Goal: Information Seeking & Learning: Check status

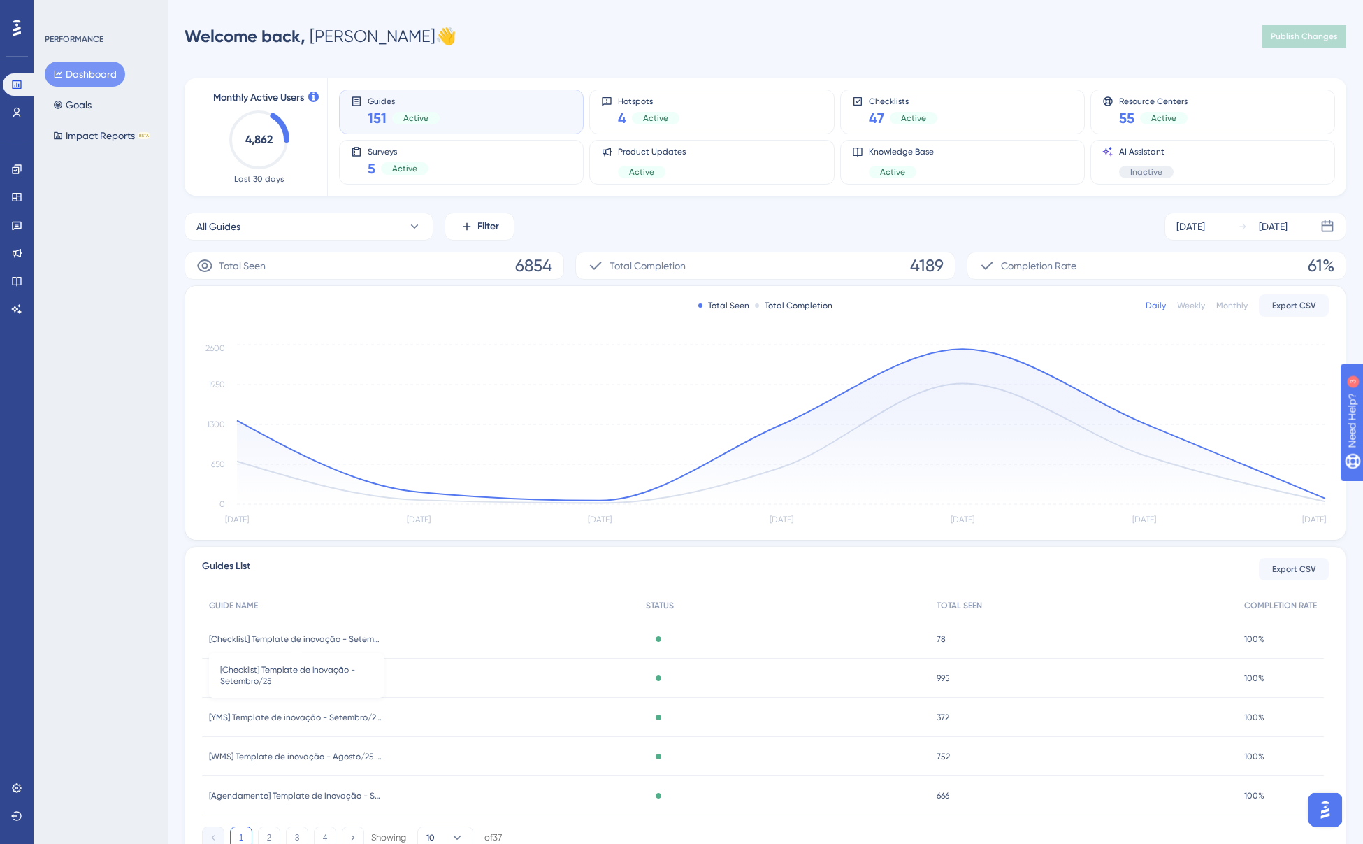
click at [338, 640] on span "[Checklist] Template de inovação - Setembro/25" at bounding box center [296, 638] width 175 height 11
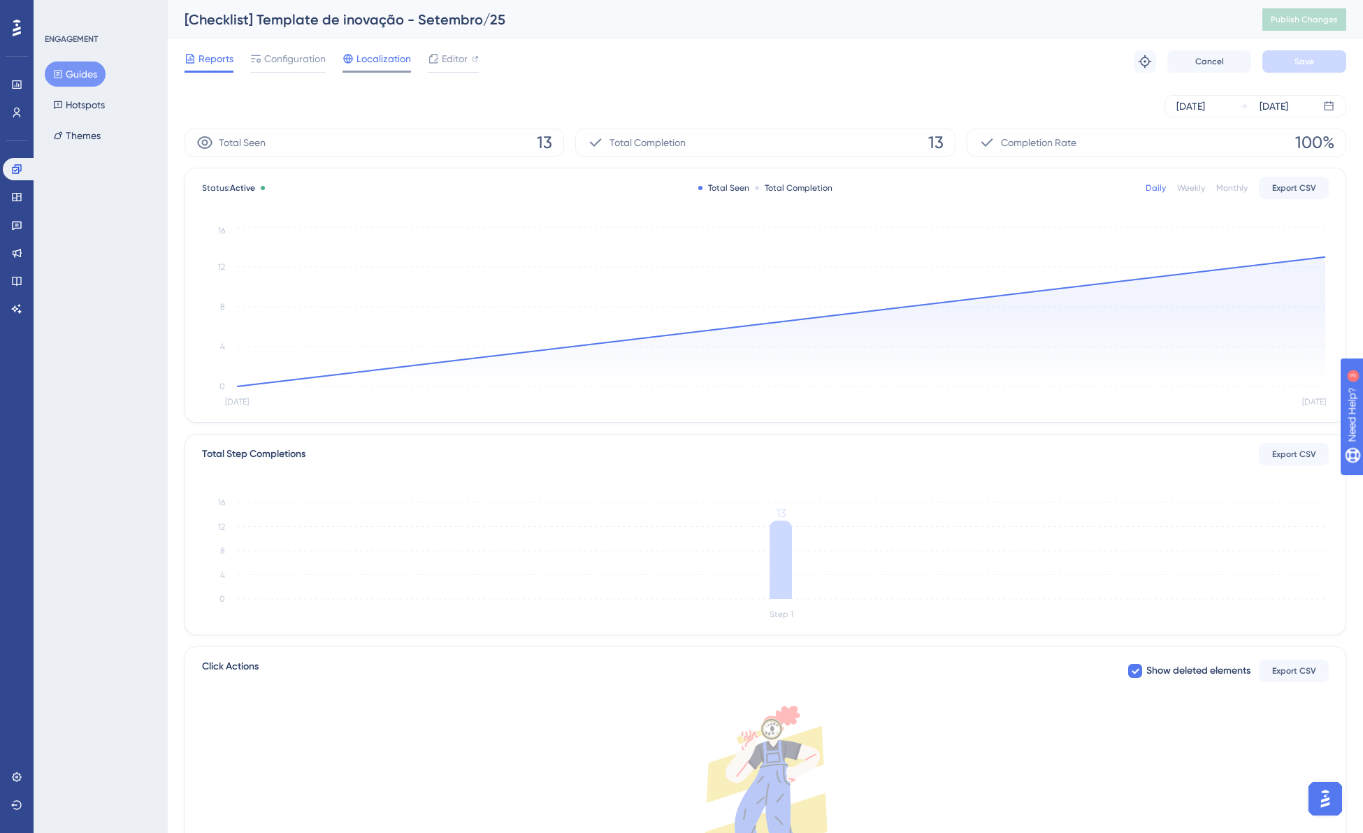
click at [361, 61] on span "Localization" at bounding box center [384, 58] width 55 height 17
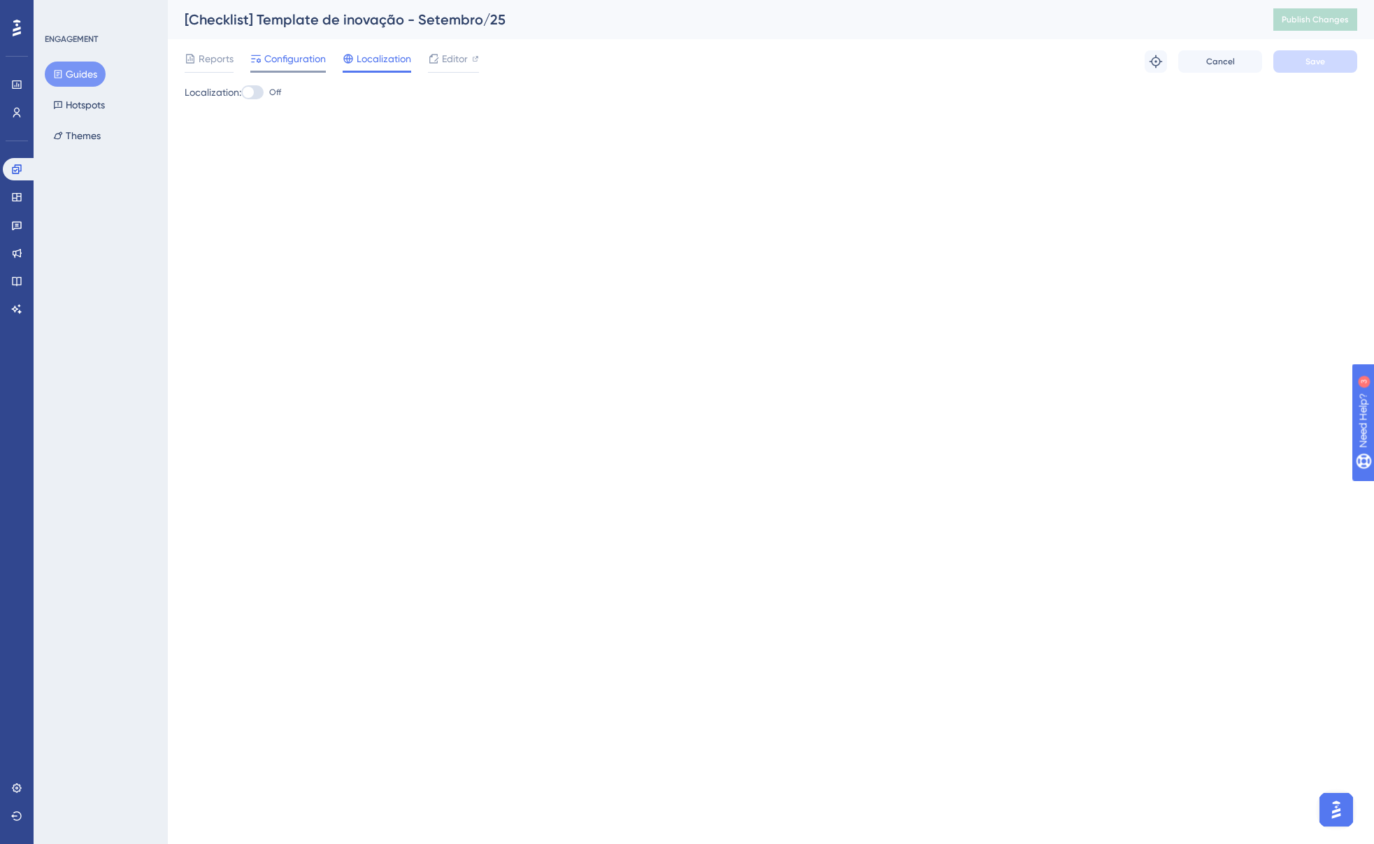
click at [271, 67] on div "Configuration" at bounding box center [288, 61] width 76 height 22
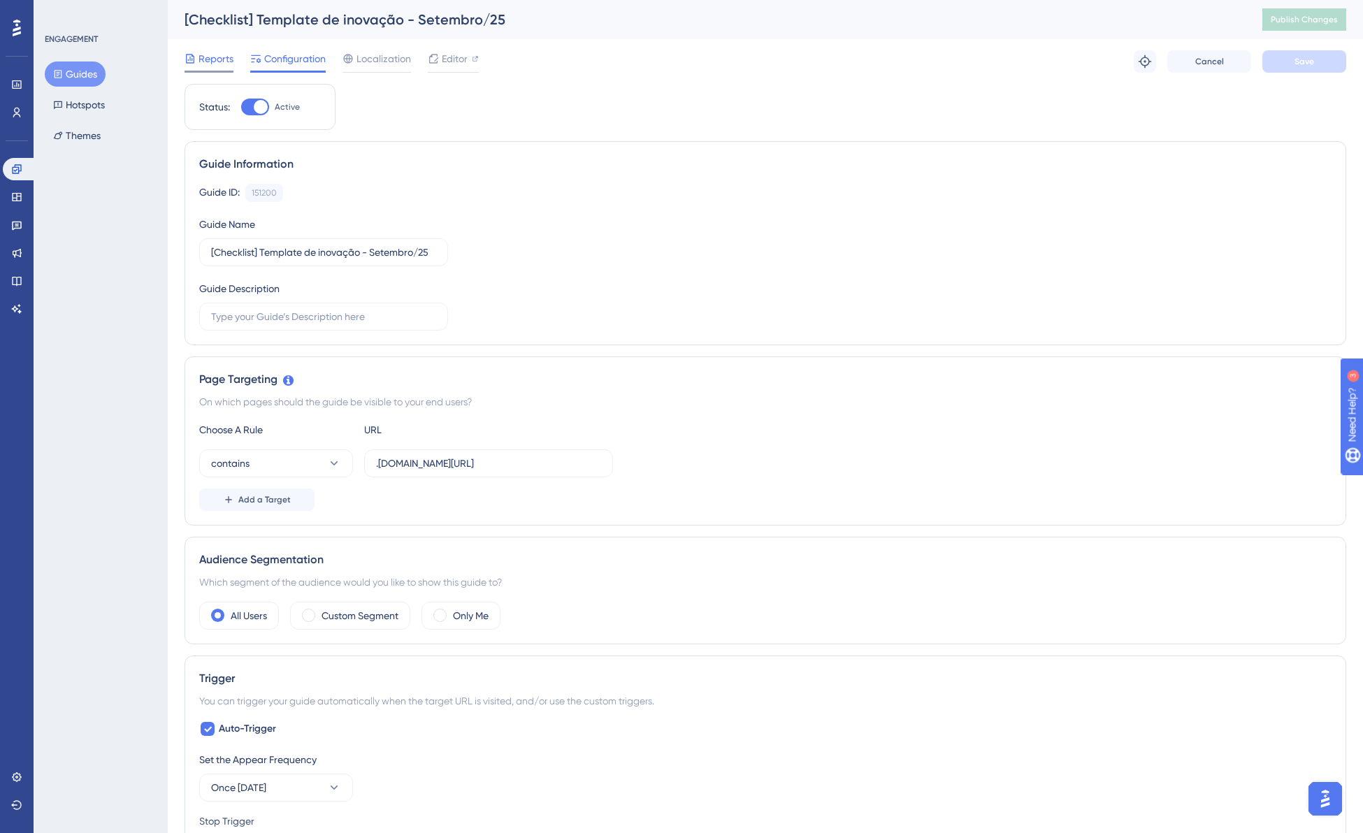
click at [210, 57] on span "Reports" at bounding box center [216, 58] width 35 height 17
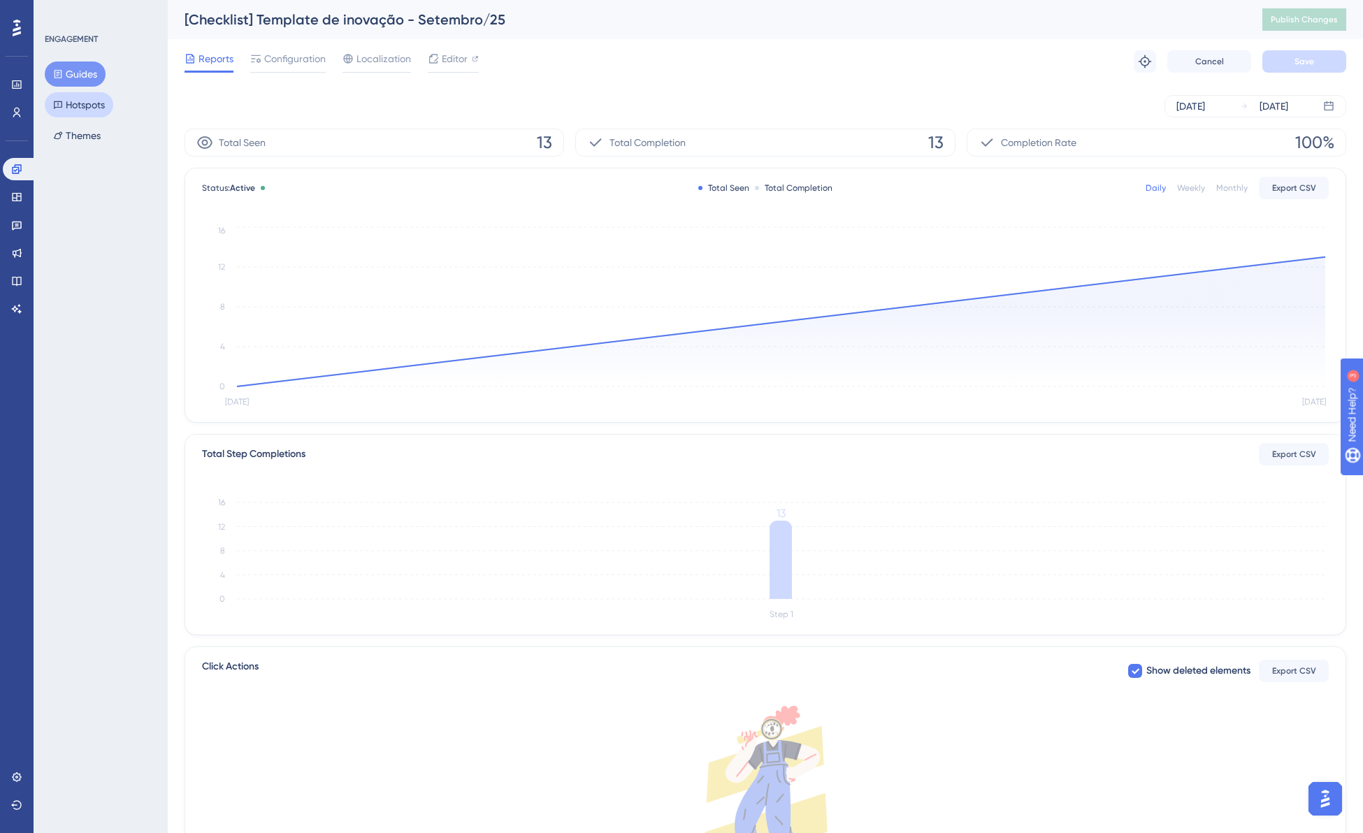
click at [85, 115] on button "Hotspots" at bounding box center [79, 104] width 69 height 25
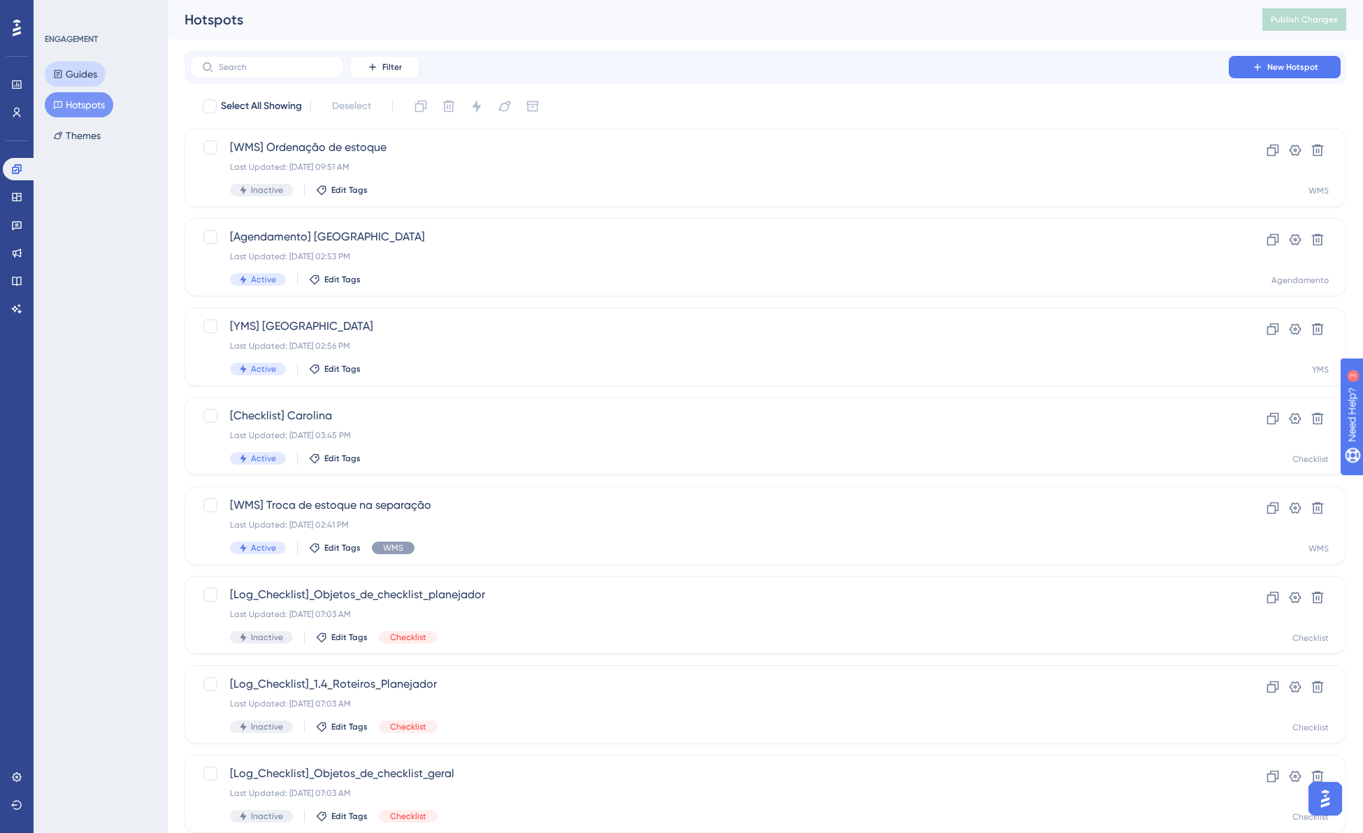
click at [84, 76] on button "Guides" at bounding box center [75, 74] width 61 height 25
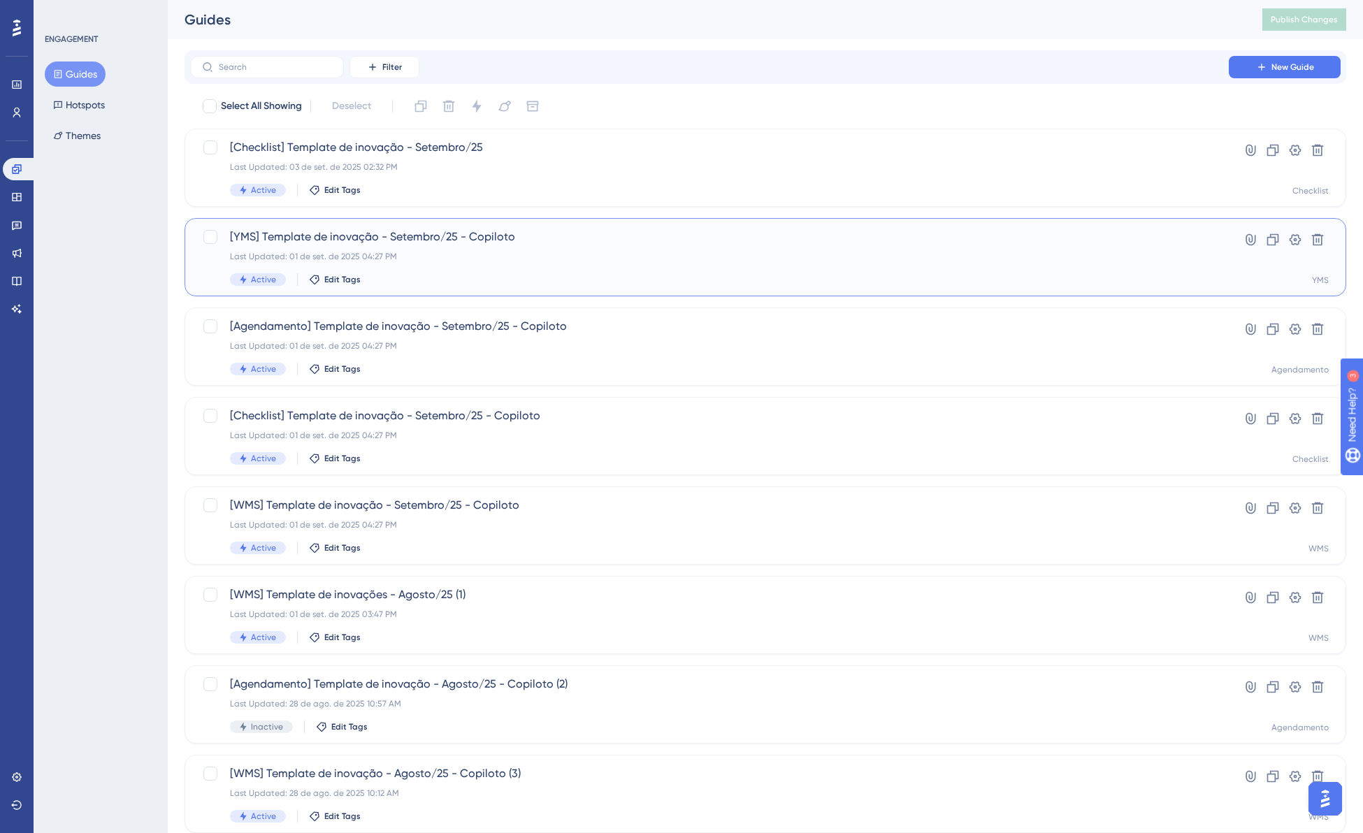
click at [477, 264] on div "[YMS] Template de inovação - [DATE] - Copiloto Last Updated: [DATE] 04:27 PM Ac…" at bounding box center [709, 257] width 959 height 57
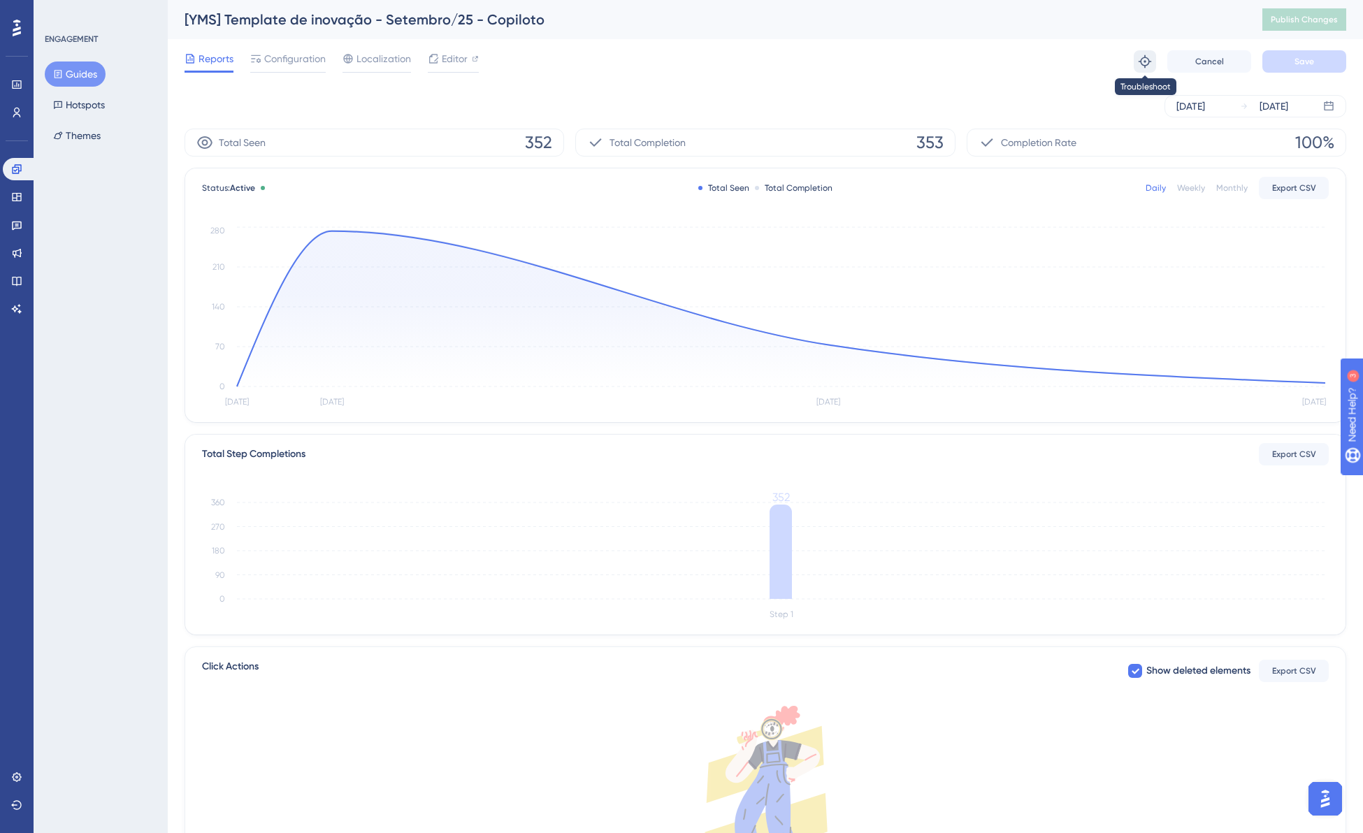
click at [1149, 61] on icon at bounding box center [1145, 61] width 13 height 13
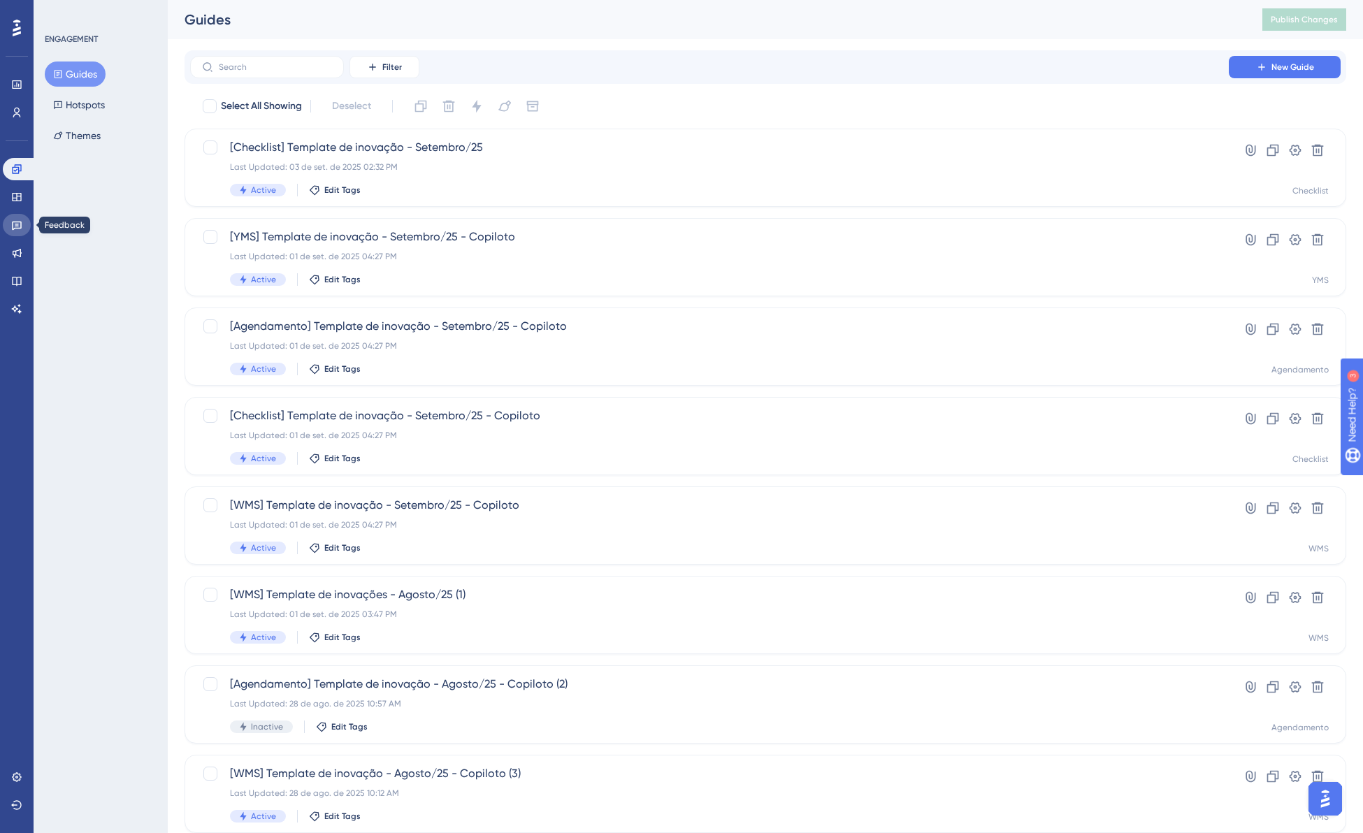
click at [14, 229] on icon at bounding box center [17, 226] width 10 height 9
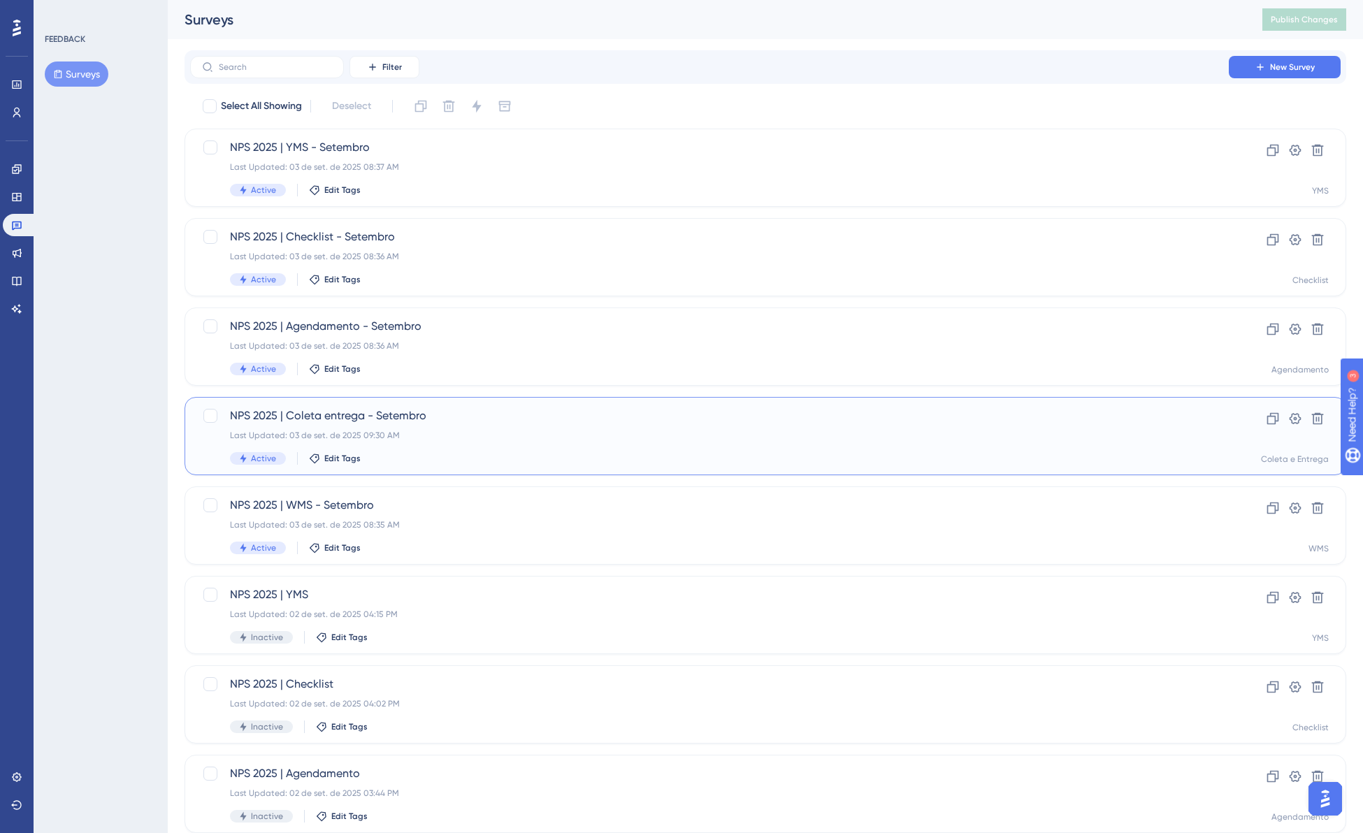
click at [478, 438] on div "Last Updated: 03 de set. de 2025 09:30 AM" at bounding box center [709, 435] width 959 height 11
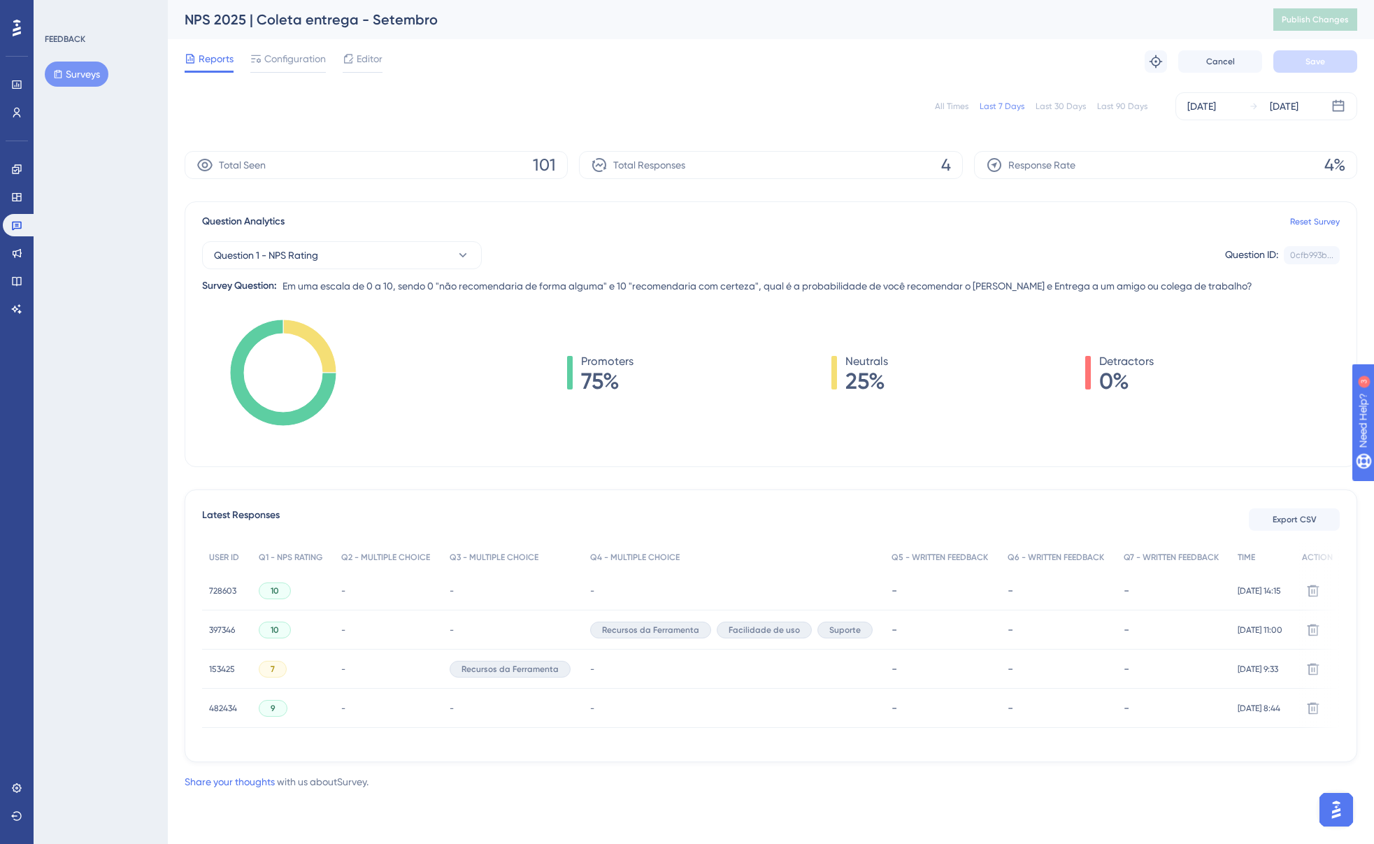
click at [229, 670] on span "153425" at bounding box center [222, 669] width 26 height 11
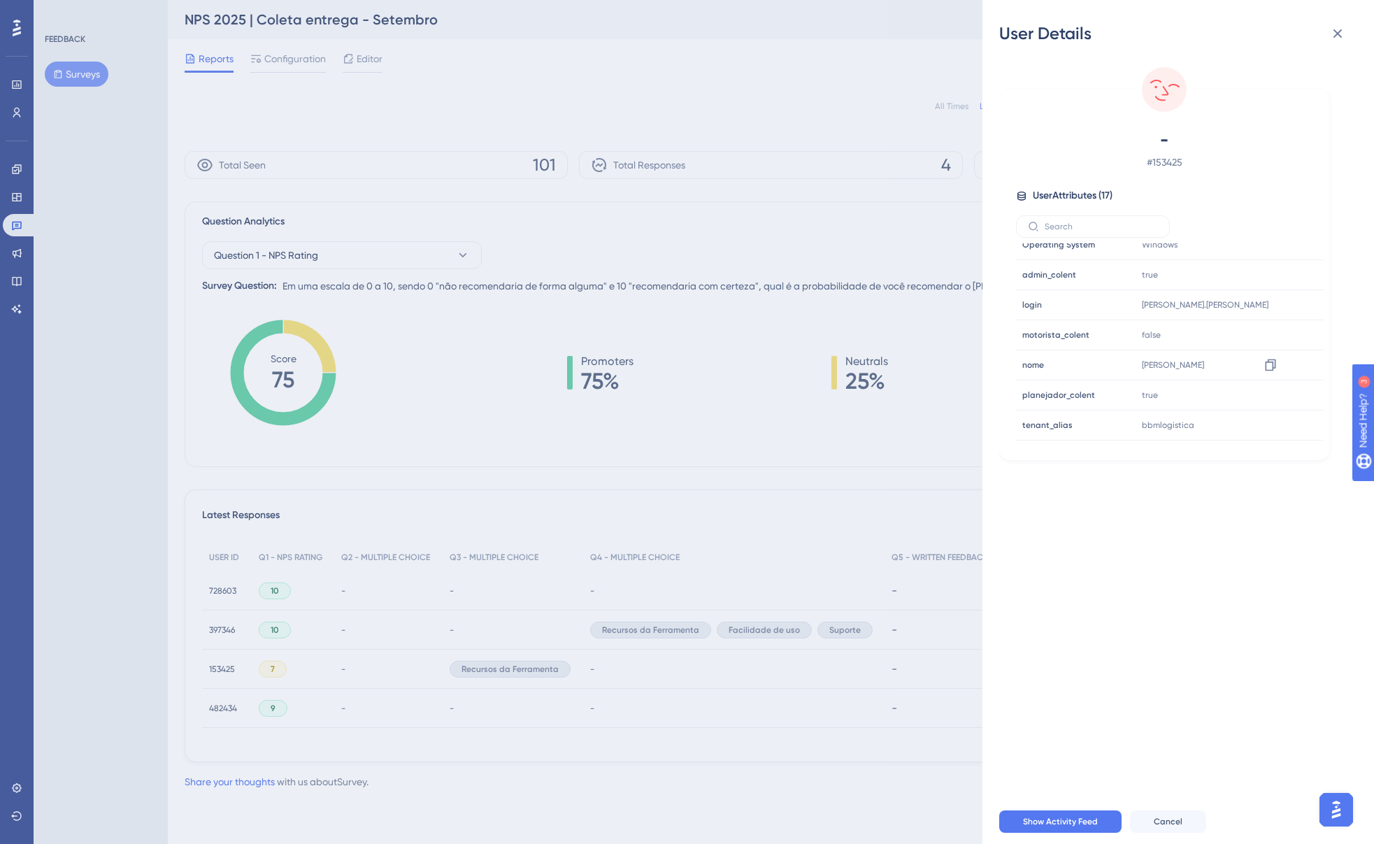
scroll to position [306, 0]
click at [1337, 31] on icon at bounding box center [1337, 33] width 17 height 17
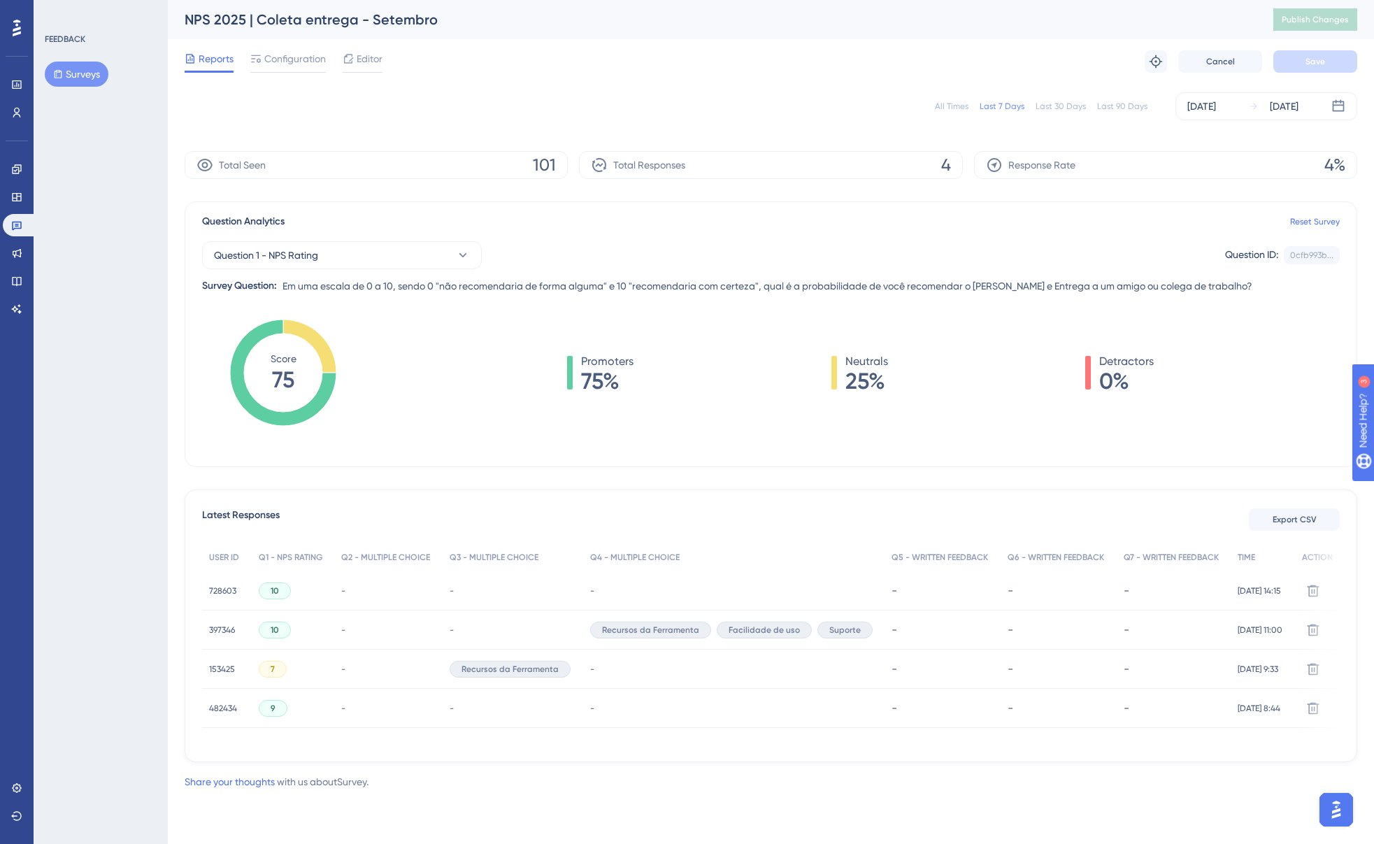
click at [635, 205] on div "Question Analytics Reset Survey Question 1 - NPS Rating Question ID: 0cfb993b..…" at bounding box center [771, 334] width 1173 height 266
click at [722, 89] on div "All Times Last 7 Days Last 30 Days Last 90 Days [DATE] [DATE]" at bounding box center [771, 106] width 1173 height 45
